Goal: Communication & Community: Answer question/provide support

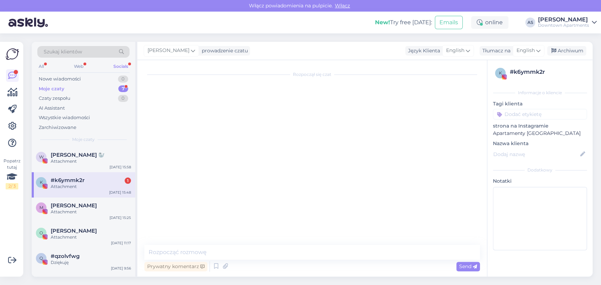
click at [79, 169] on div "W [PERSON_NAME] 🦭 Attachment [DATE] 15:58" at bounding box center [83, 159] width 103 height 25
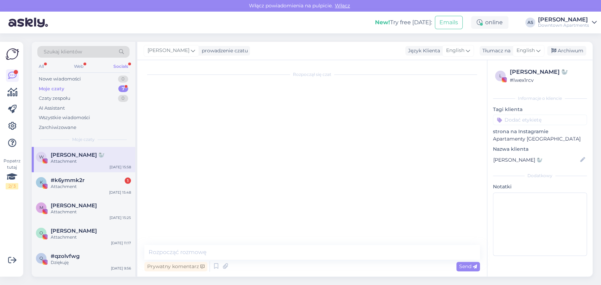
click at [98, 87] on div "Moje czaty 7" at bounding box center [83, 89] width 92 height 10
click at [78, 92] on div "Moje czaty 7" at bounding box center [83, 89] width 92 height 10
click at [76, 93] on div "Moje czaty 7" at bounding box center [83, 89] width 92 height 10
click at [78, 88] on div "Moje czaty 7" at bounding box center [83, 89] width 92 height 10
click at [71, 187] on div "Attachment" at bounding box center [91, 187] width 80 height 6
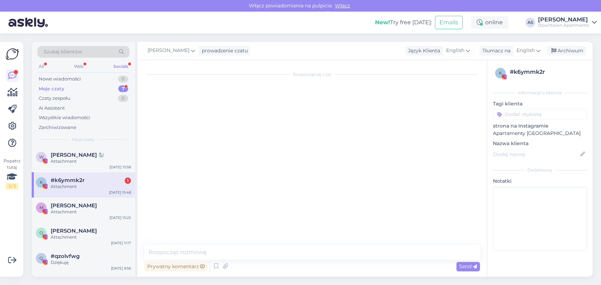
click at [85, 146] on div "Szukaj klientów All Web Socials Nowe wiadomości 0 Moje czaty 7 Czaty zespołu 0 …" at bounding box center [83, 94] width 103 height 105
click at [81, 160] on div "Attachment" at bounding box center [91, 161] width 80 height 6
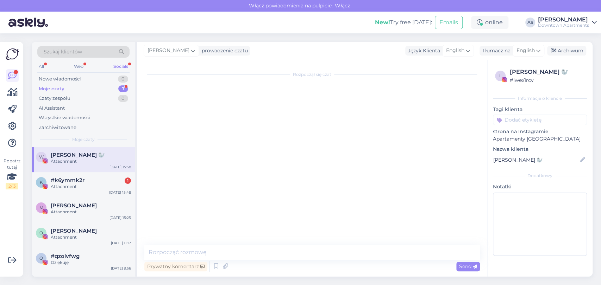
click at [128, 62] on div "All Web Socials" at bounding box center [83, 67] width 92 height 11
click at [125, 66] on div "Socials" at bounding box center [121, 66] width 18 height 9
click at [71, 184] on div "Attachment" at bounding box center [91, 187] width 80 height 6
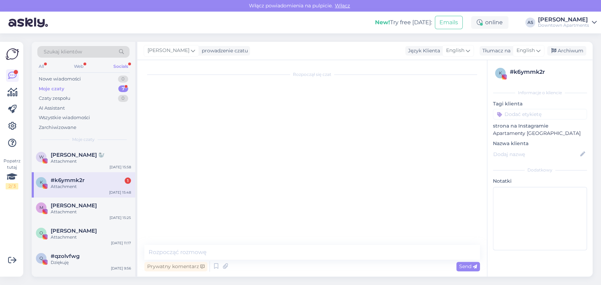
drag, startPoint x: 87, startPoint y: 184, endPoint x: 63, endPoint y: 184, distance: 24.3
click at [63, 184] on div "Attachment" at bounding box center [91, 187] width 80 height 6
click at [85, 65] on div "Web" at bounding box center [78, 66] width 12 height 9
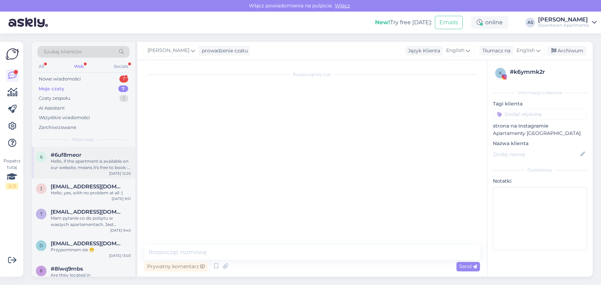
scroll to position [67, 0]
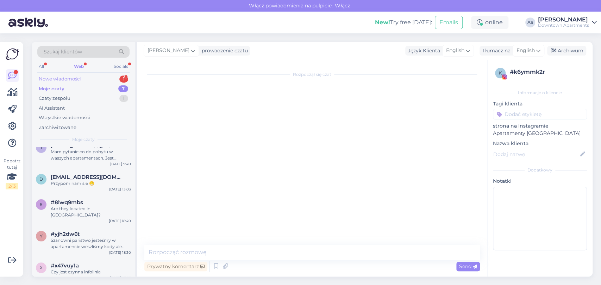
click at [122, 75] on div "Nowe wiadomości 1" at bounding box center [83, 79] width 92 height 10
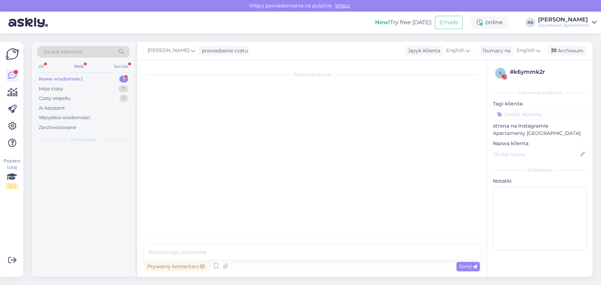
scroll to position [0, 0]
click at [99, 162] on div "Dzień dobry, chciałabym zarezerwować pobyt w obiekcie Letnica seaside przez boo…" at bounding box center [91, 164] width 80 height 13
